Goal: Find specific page/section: Find specific page/section

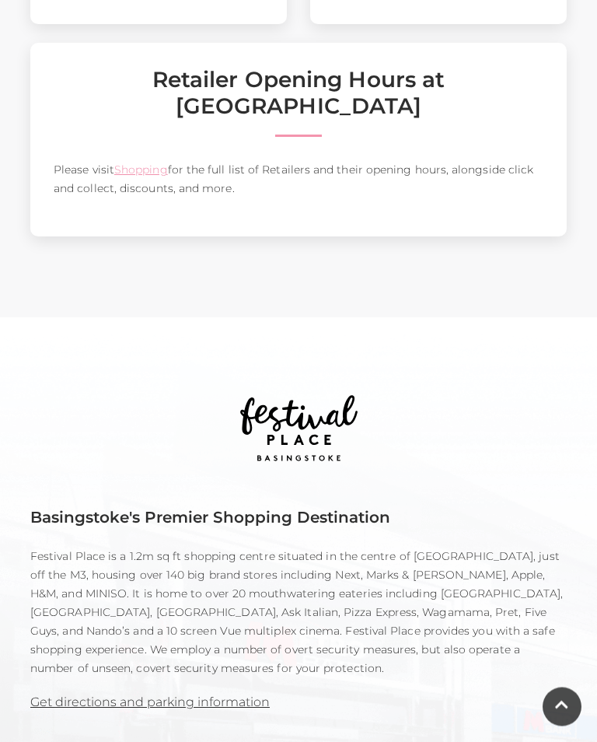
scroll to position [739, 0]
click at [139, 177] on link "Shopping" at bounding box center [141, 170] width 54 height 14
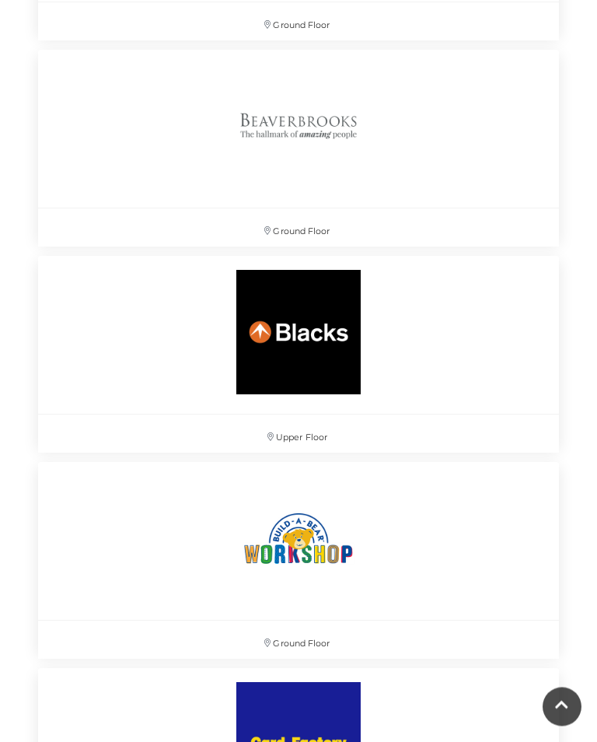
scroll to position [3060, 0]
click at [332, 350] on img at bounding box center [298, 331] width 163 height 163
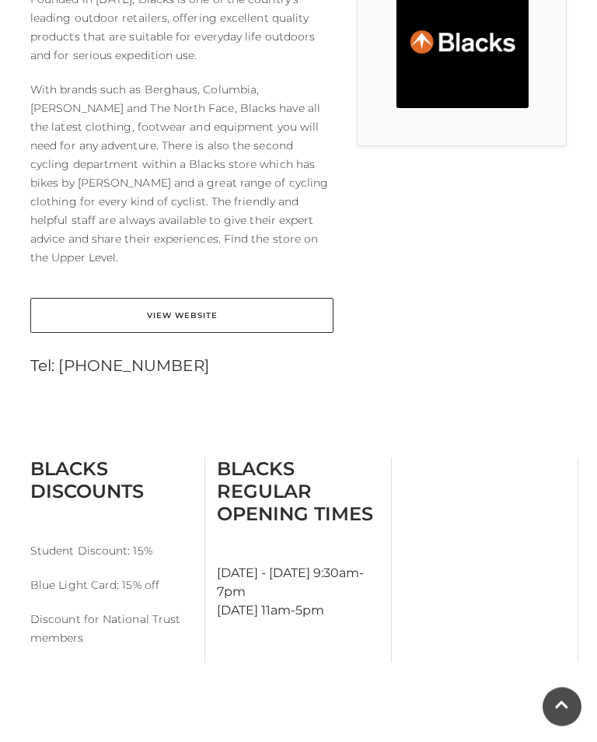
scroll to position [517, 0]
